Goal: Navigation & Orientation: Find specific page/section

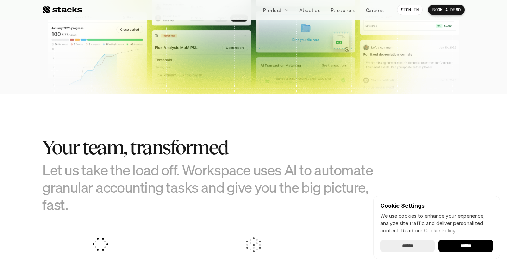
scroll to position [357, 0]
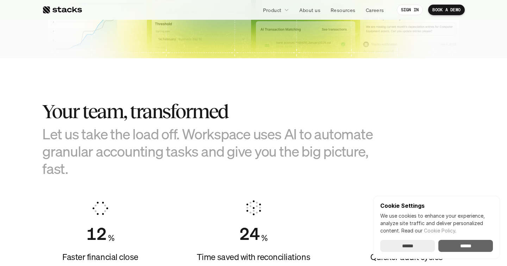
click at [452, 249] on input "******" at bounding box center [465, 245] width 55 height 12
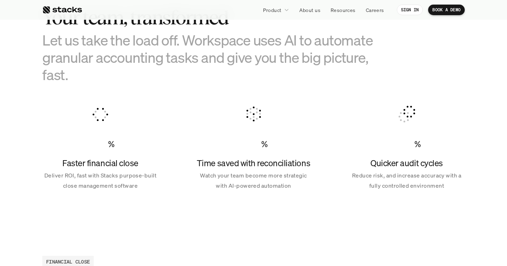
scroll to position [0, 0]
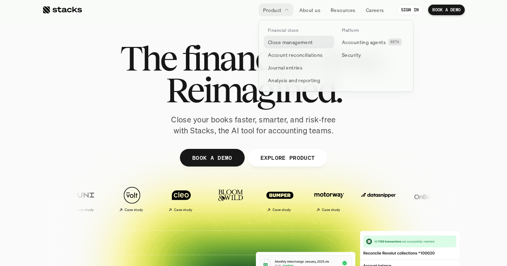
click at [278, 42] on p "Close management" at bounding box center [290, 41] width 45 height 7
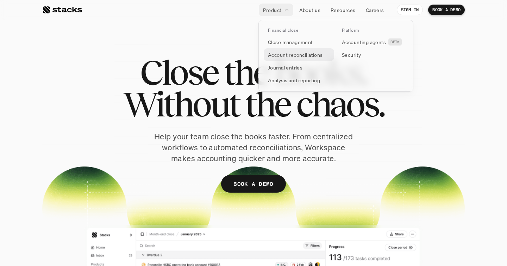
click at [279, 56] on p "Account reconciliations" at bounding box center [295, 54] width 55 height 7
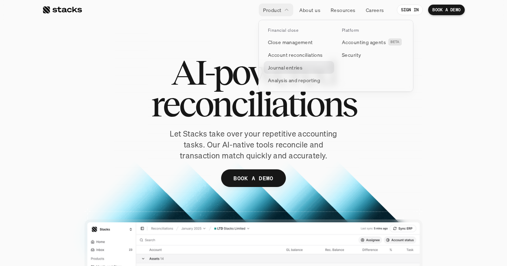
click at [279, 65] on p "Journal entries" at bounding box center [285, 67] width 35 height 7
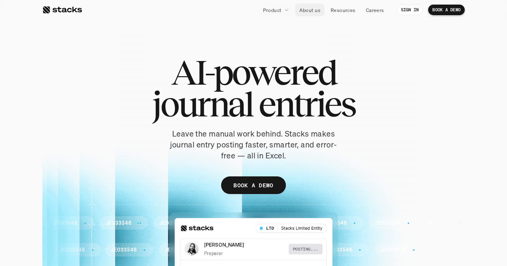
click at [304, 15] on link "About us" at bounding box center [310, 10] width 30 height 13
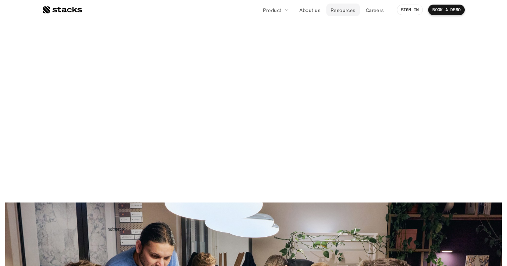
click at [343, 12] on p "Resources" at bounding box center [343, 9] width 25 height 7
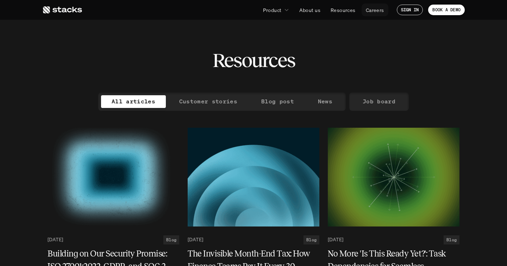
click at [370, 13] on p "Careers" at bounding box center [375, 9] width 18 height 7
